Goal: Task Accomplishment & Management: Complete application form

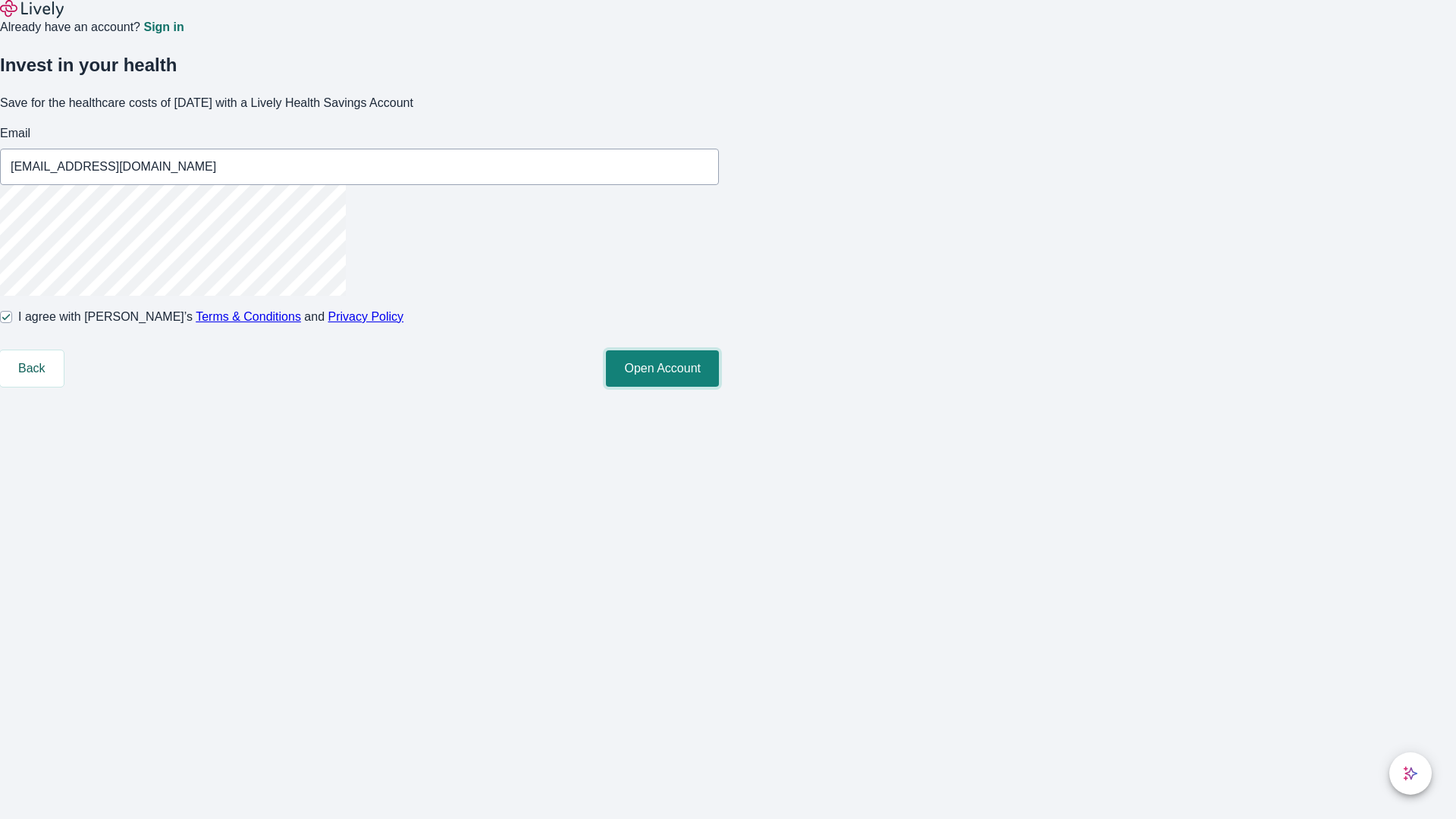
click at [719, 387] on button "Open Account" at bounding box center [663, 368] width 113 height 36
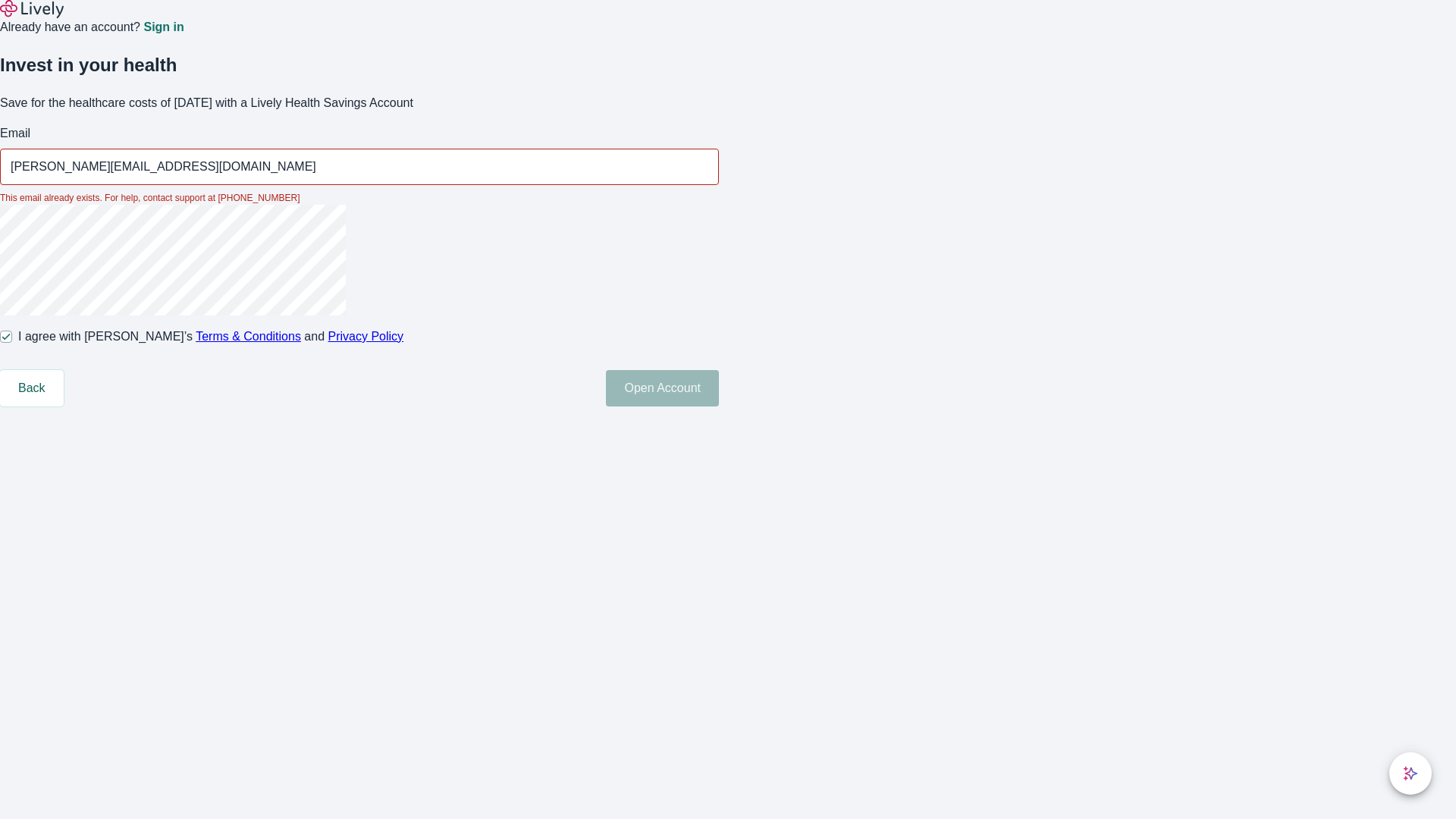
type input "[PERSON_NAME][EMAIL_ADDRESS][DOMAIN_NAME]"
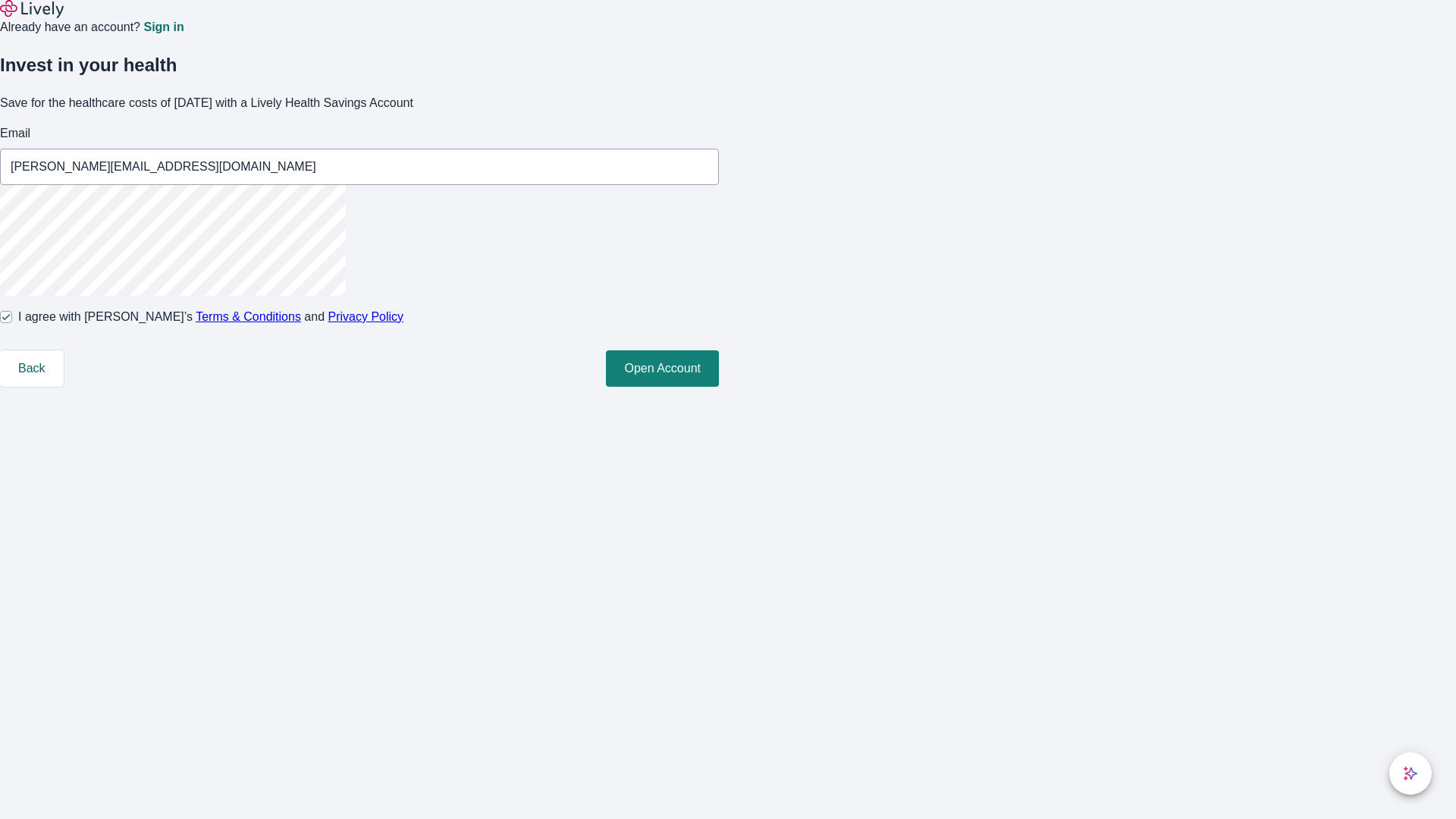
click at [12, 323] on input "I agree with Lively’s Terms & Conditions and Privacy Policy" at bounding box center [6, 316] width 12 height 12
checkbox input "false"
type input "[EMAIL_ADDRESS][DOMAIN_NAME]"
click at [12, 323] on input "I agree with Lively’s Terms & Conditions and Privacy Policy" at bounding box center [6, 316] width 12 height 12
checkbox input "true"
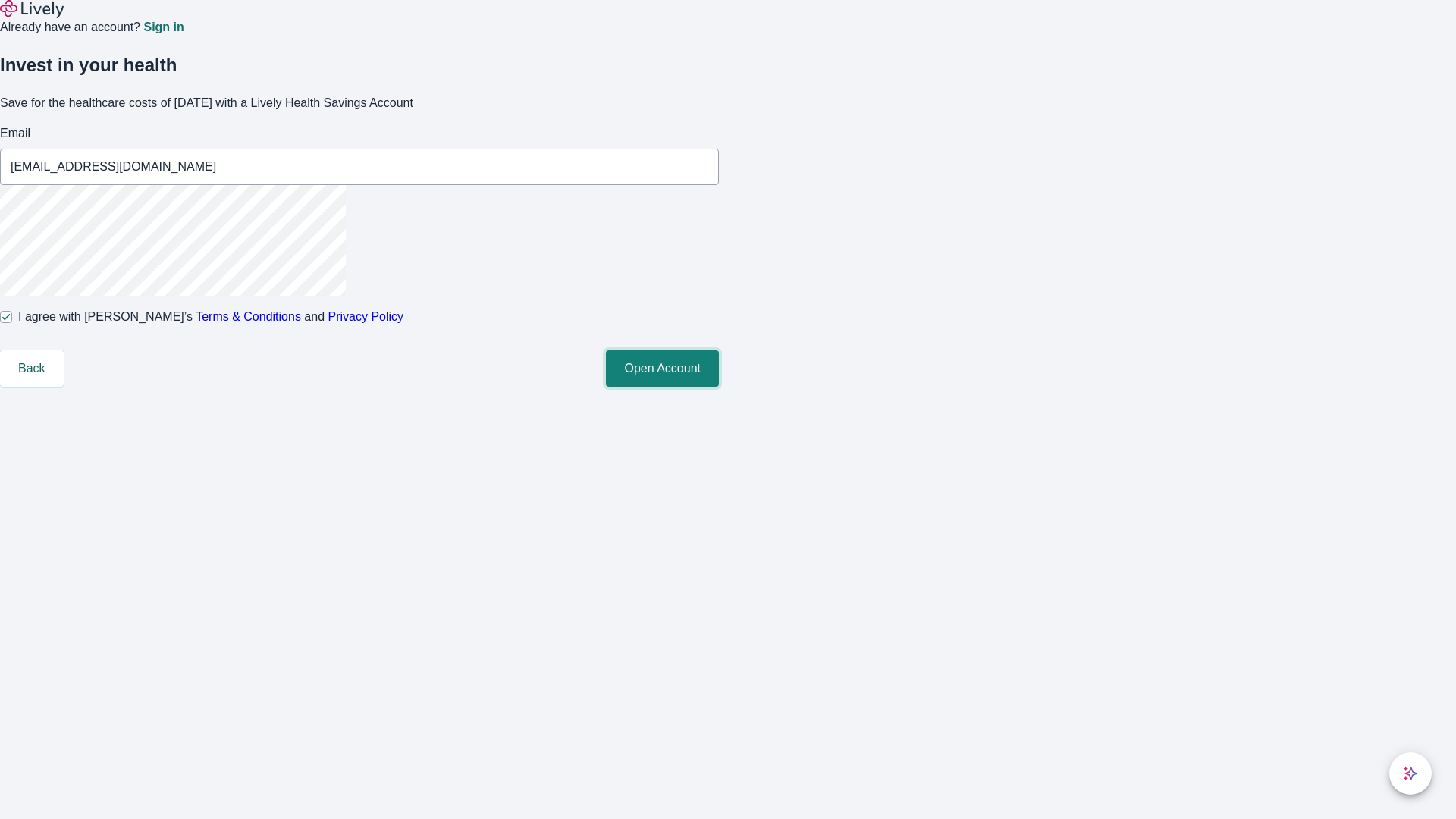
click at [719, 387] on button "Open Account" at bounding box center [663, 368] width 113 height 36
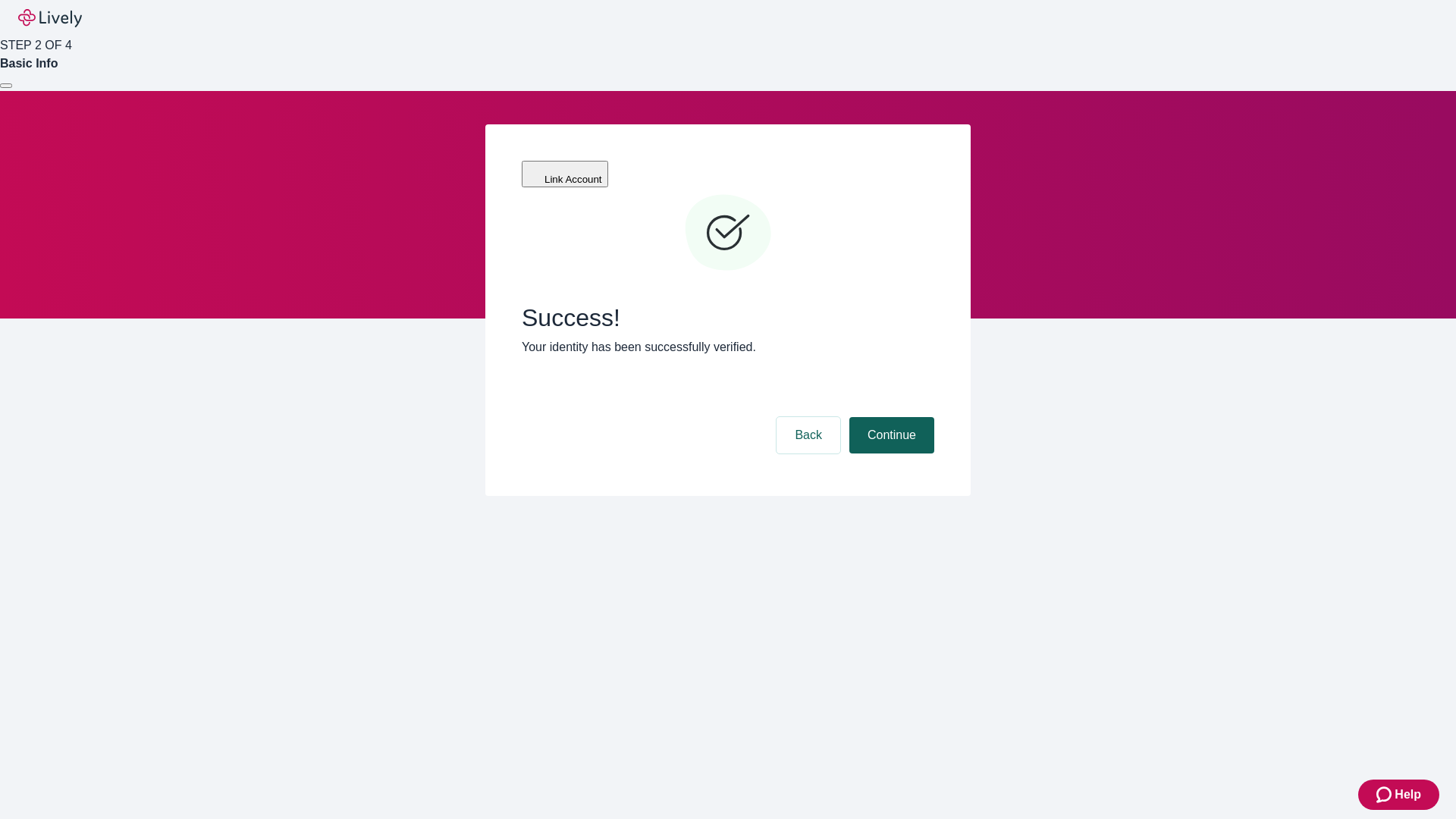
click at [889, 417] on button "Continue" at bounding box center [892, 435] width 85 height 36
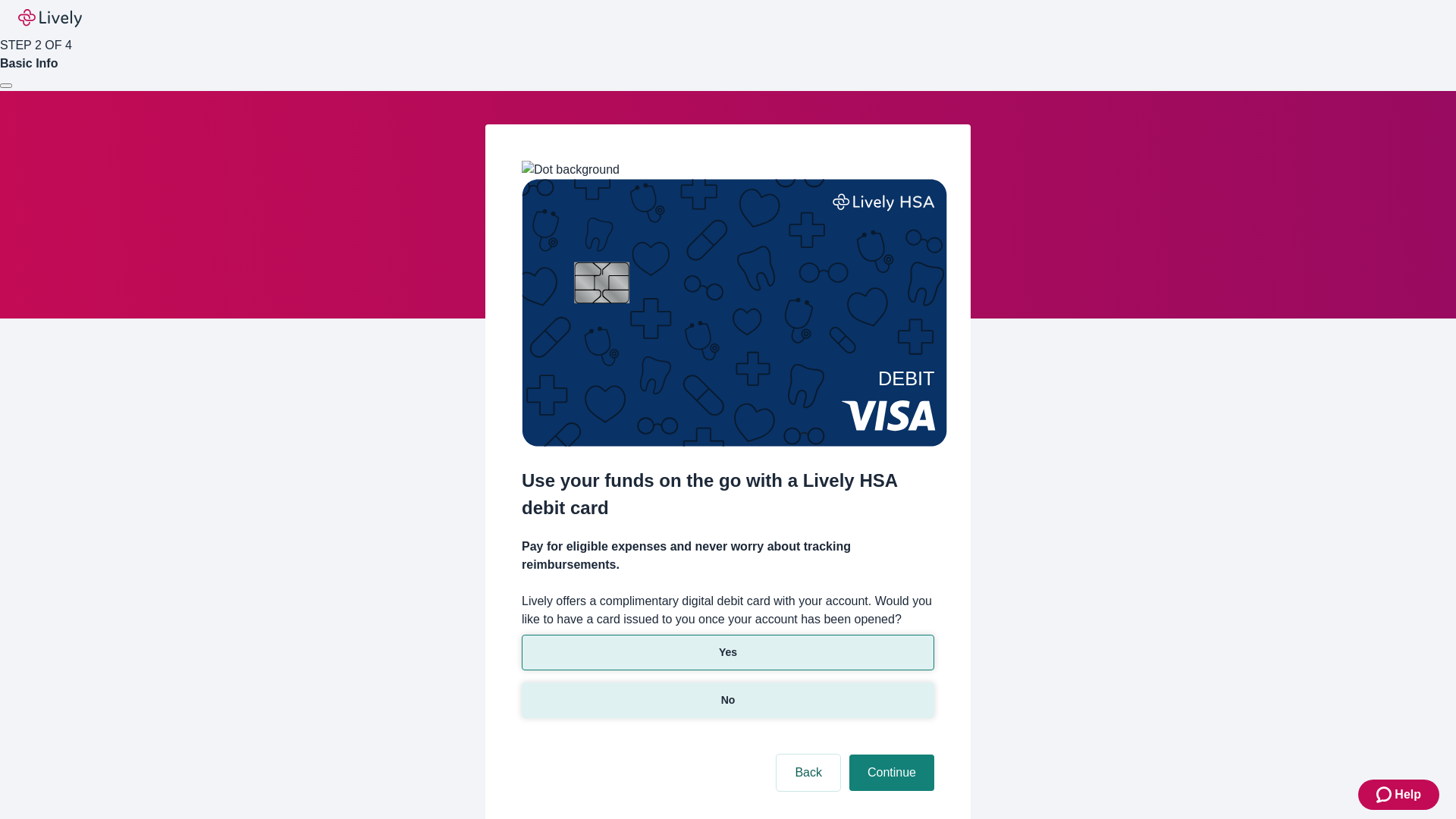
click at [728, 693] on p "No" at bounding box center [728, 701] width 15 height 16
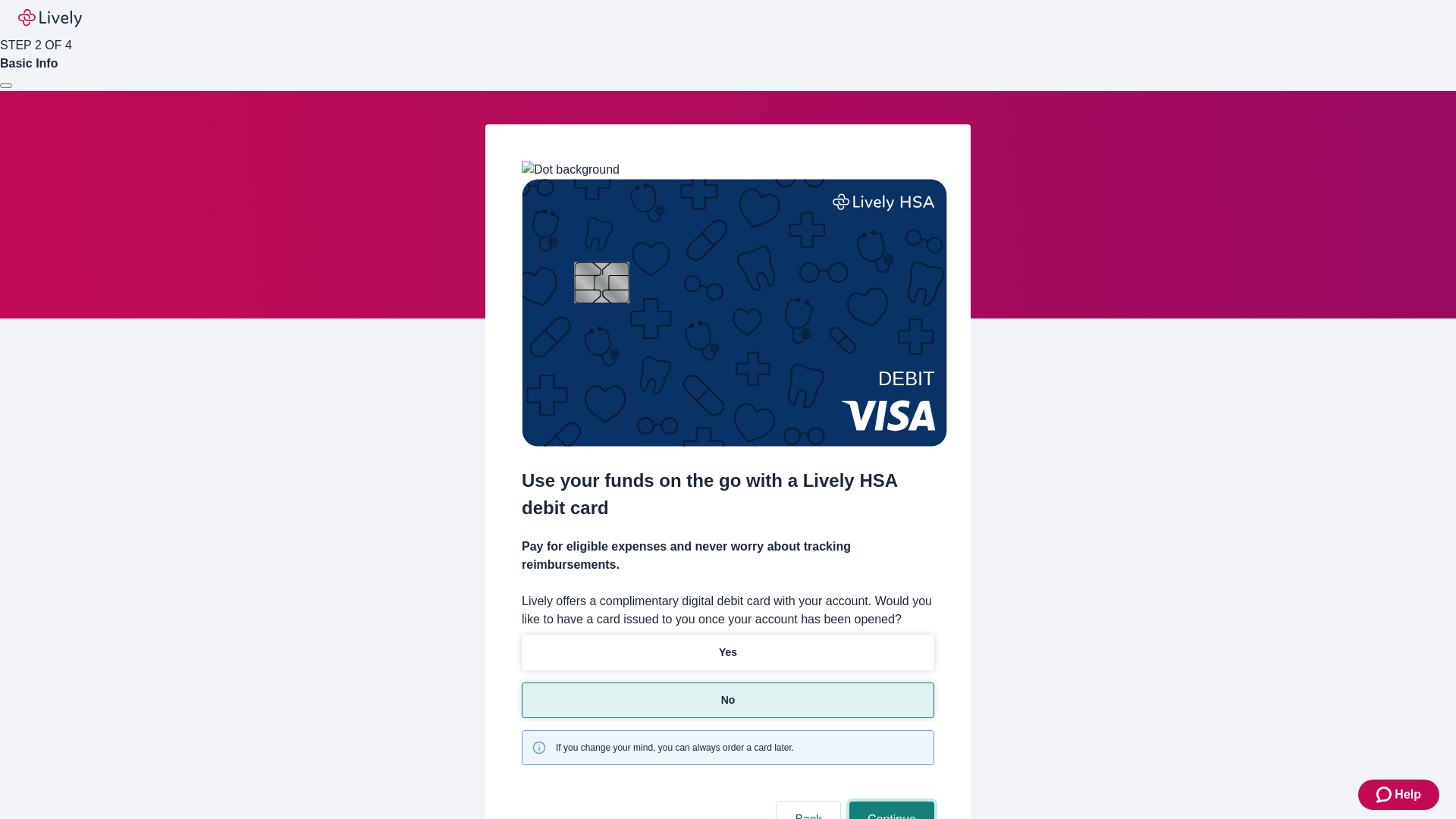
click at [889, 802] on button "Continue" at bounding box center [892, 820] width 85 height 36
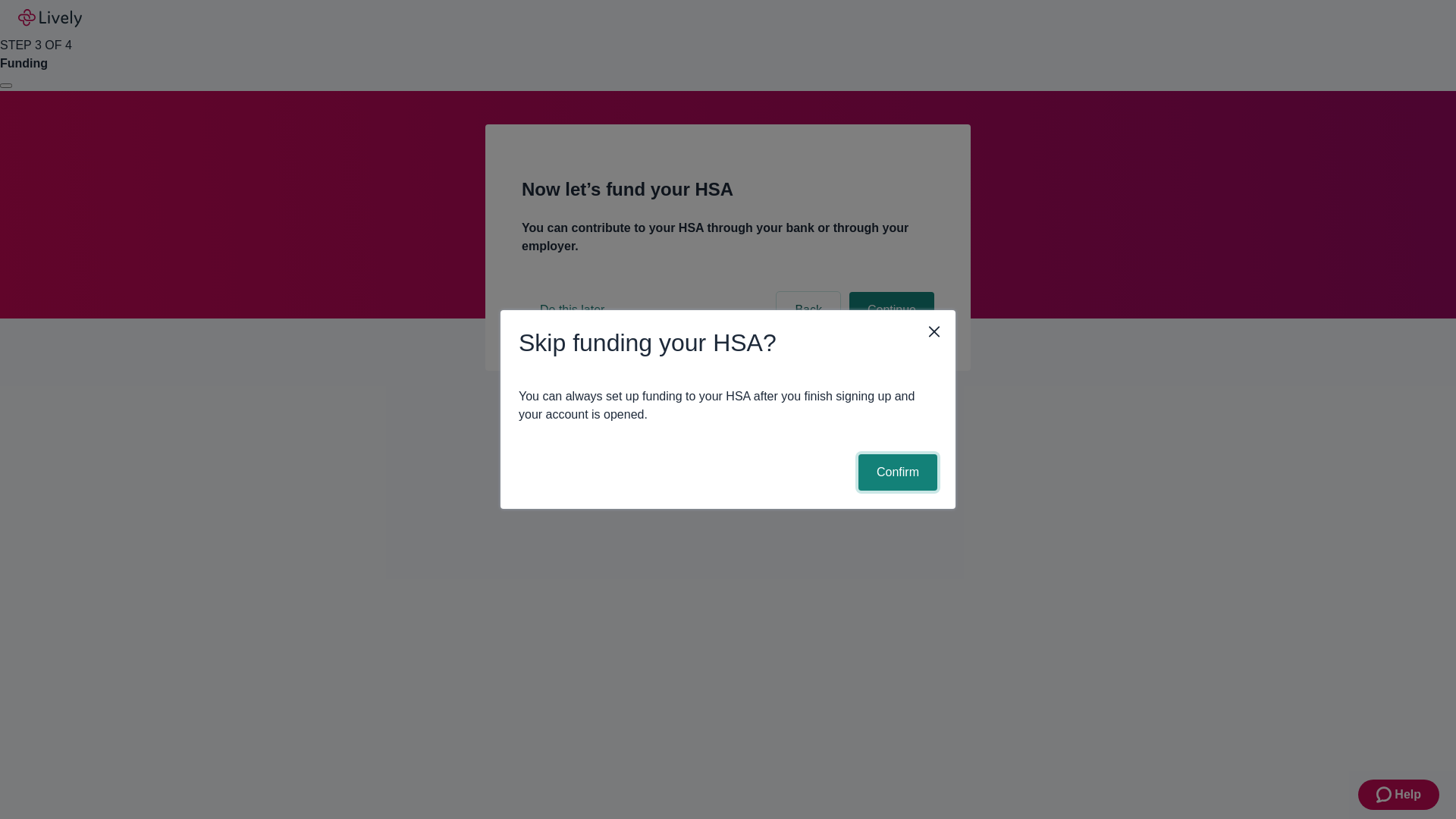
click at [896, 473] on button "Confirm" at bounding box center [898, 472] width 79 height 36
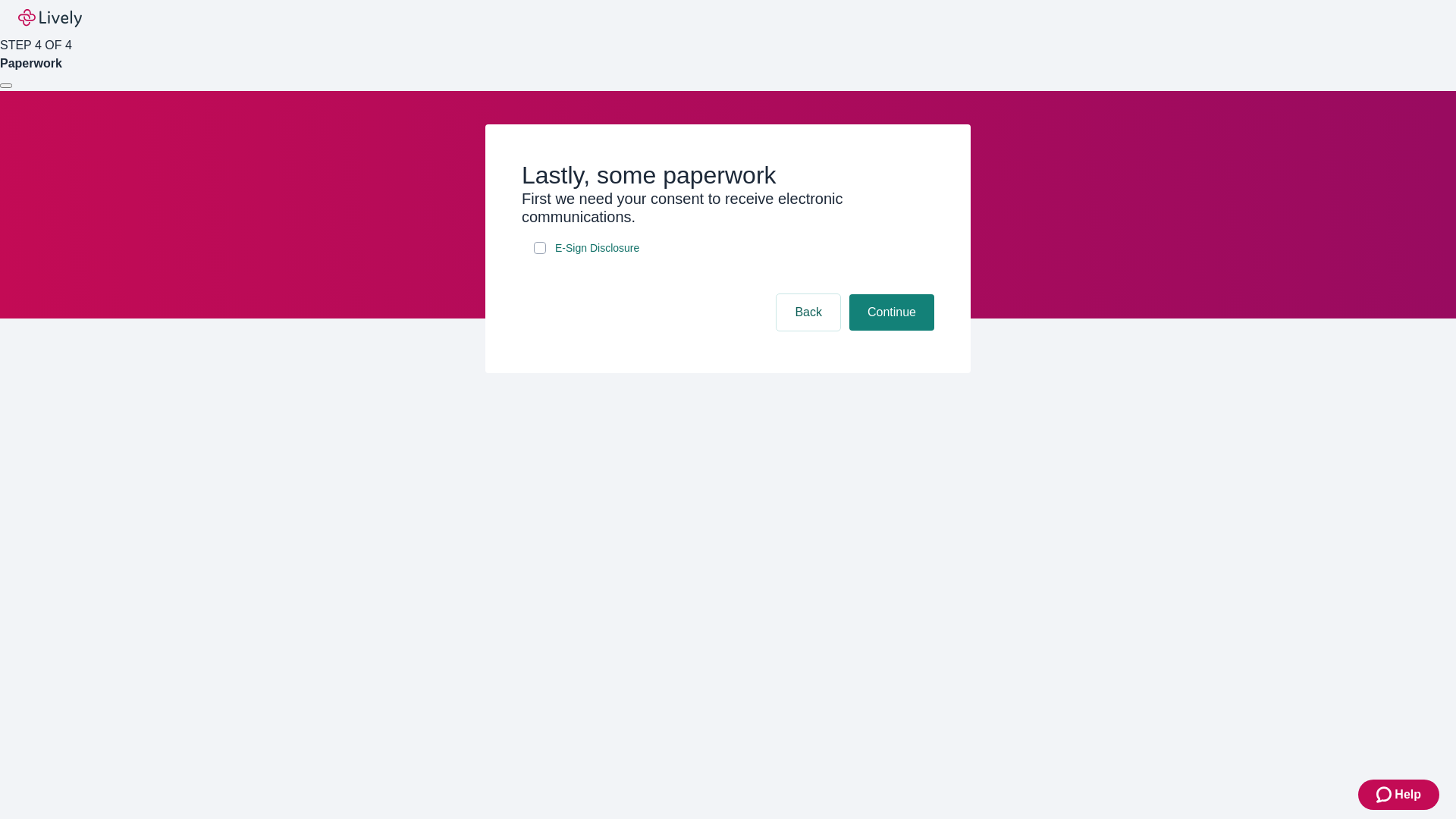
click at [540, 254] on input "E-Sign Disclosure" at bounding box center [540, 248] width 12 height 12
checkbox input "true"
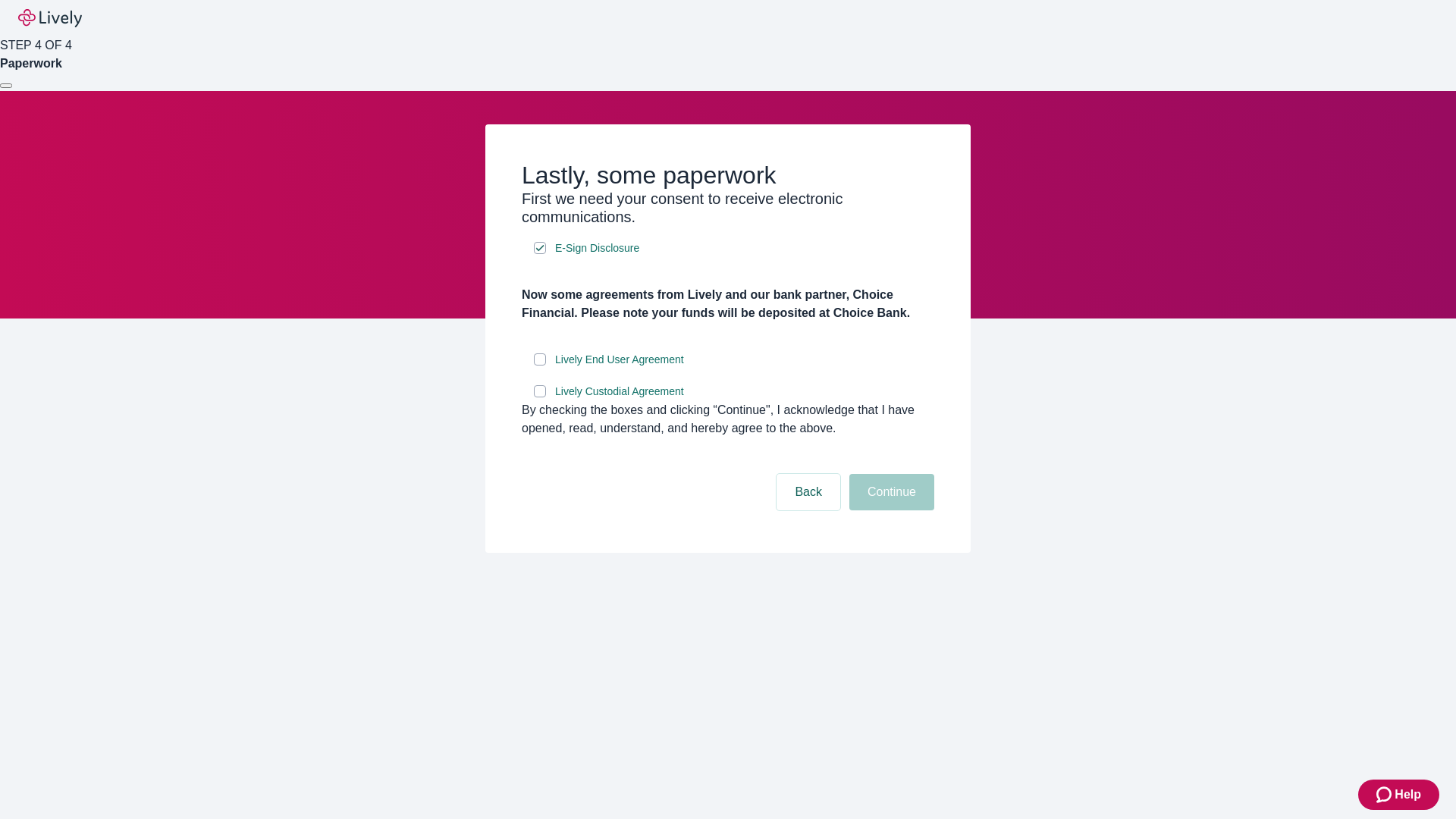
click at [540, 366] on input "Lively End User Agreement" at bounding box center [540, 359] width 12 height 12
checkbox input "true"
click at [540, 397] on input "Lively Custodial Agreement" at bounding box center [540, 391] width 12 height 12
checkbox input "true"
click at [889, 511] on button "Continue" at bounding box center [892, 492] width 85 height 36
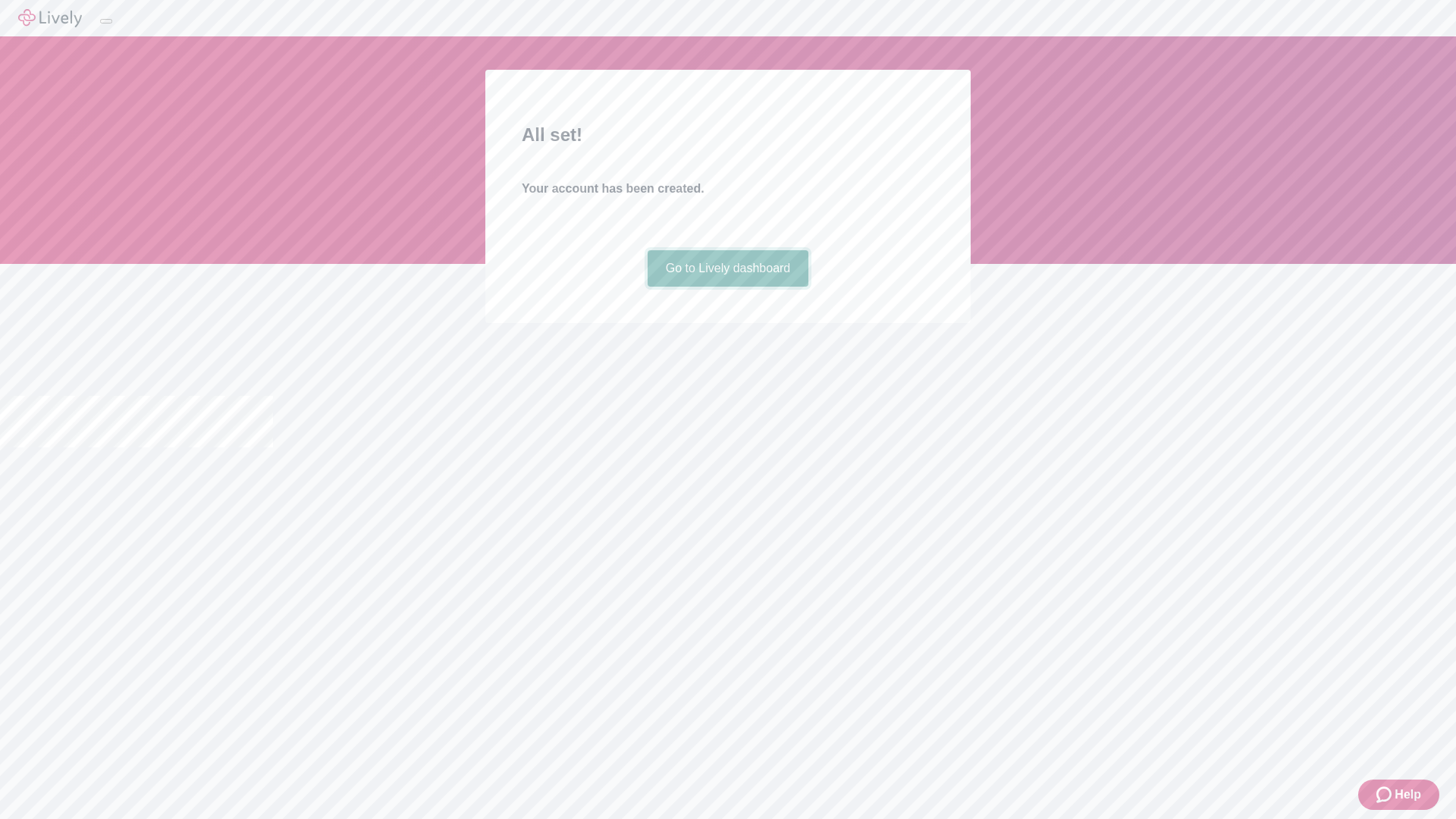
click at [728, 286] on link "Go to Lively dashboard" at bounding box center [728, 268] width 162 height 36
